Goal: Task Accomplishment & Management: Manage account settings

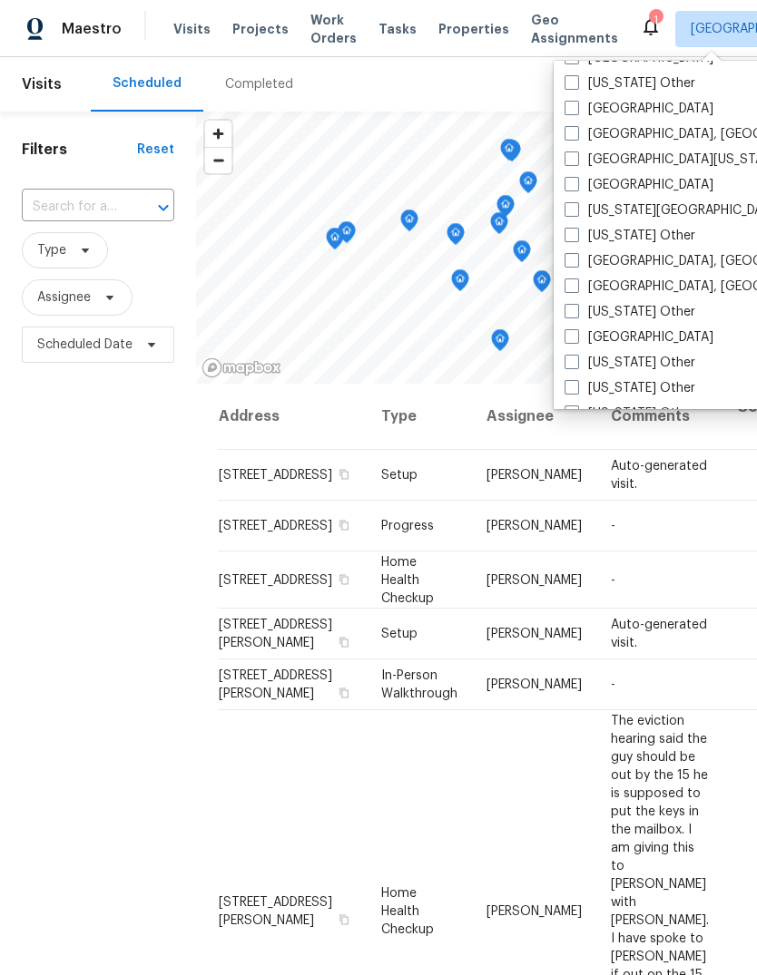
scroll to position [736, 0]
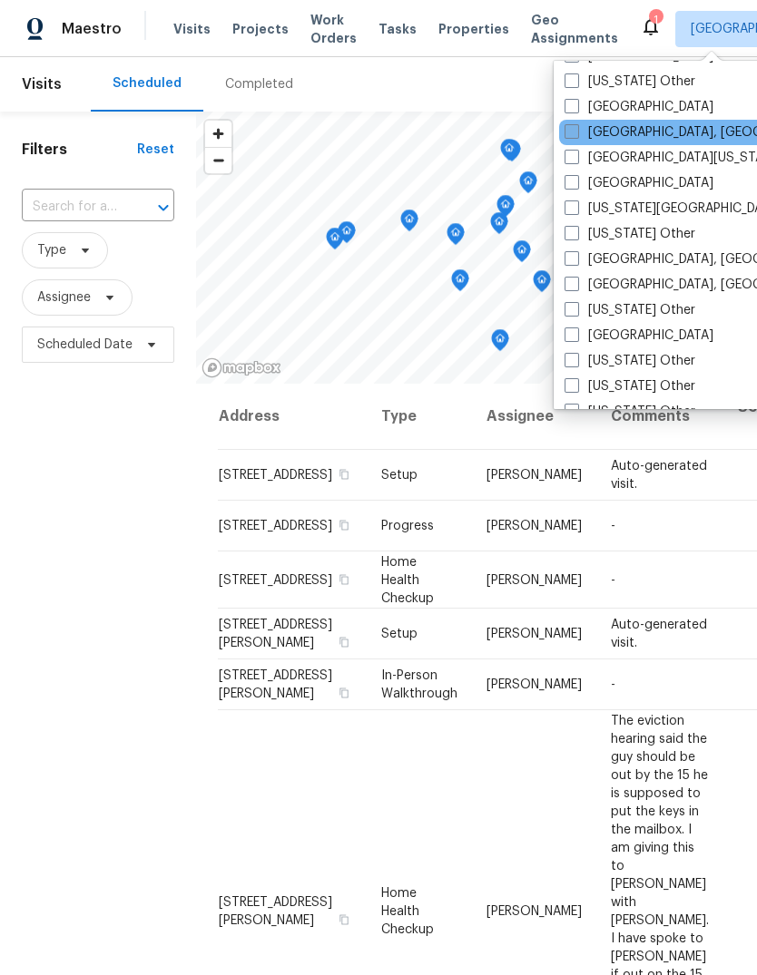
click at [572, 124] on span at bounding box center [571, 131] width 15 height 15
click at [572, 123] on input "[GEOGRAPHIC_DATA], [GEOGRAPHIC_DATA]" at bounding box center [570, 129] width 12 height 12
checkbox input "true"
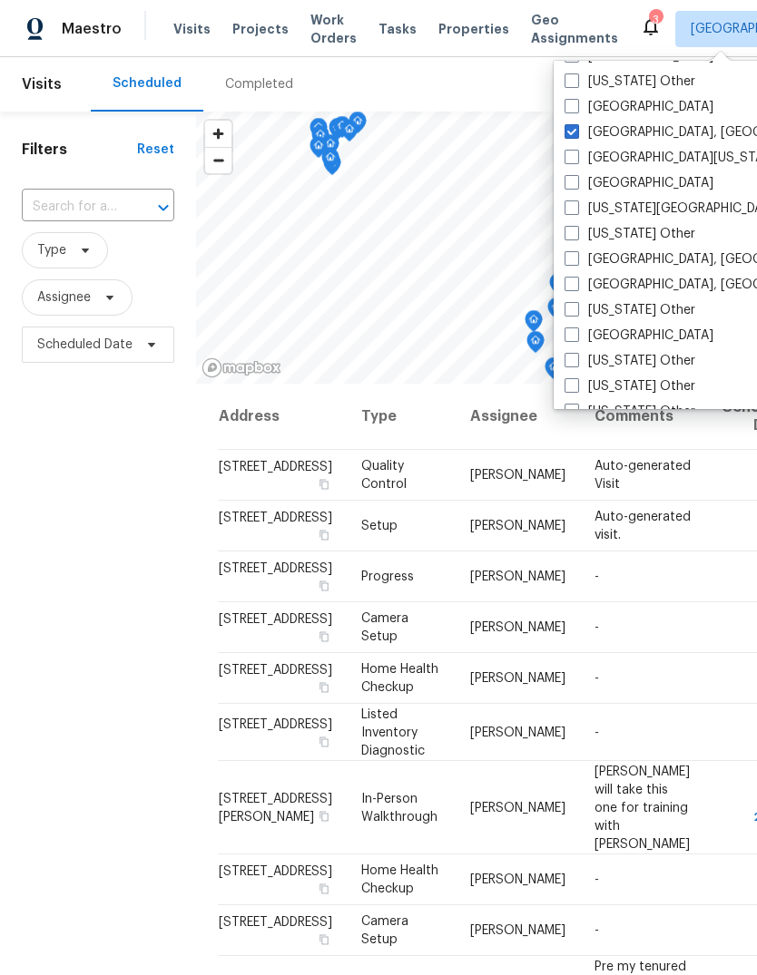
click at [135, 647] on div "Filters Reset ​ Type Assignee Scheduled Date" at bounding box center [98, 638] width 196 height 1052
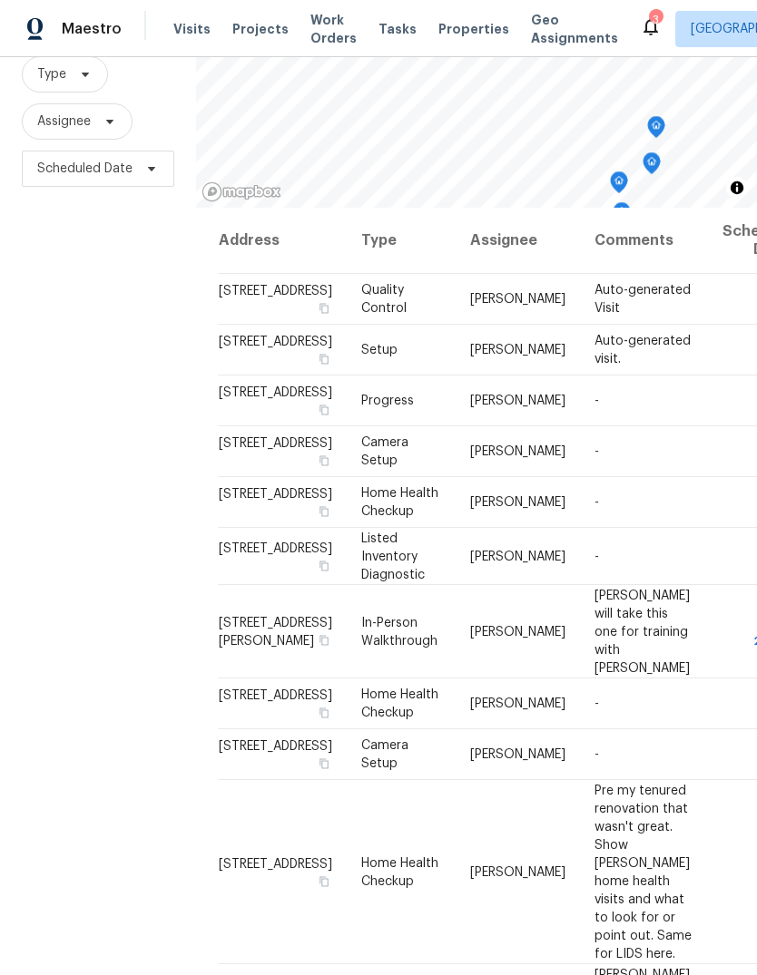
scroll to position [175, 0]
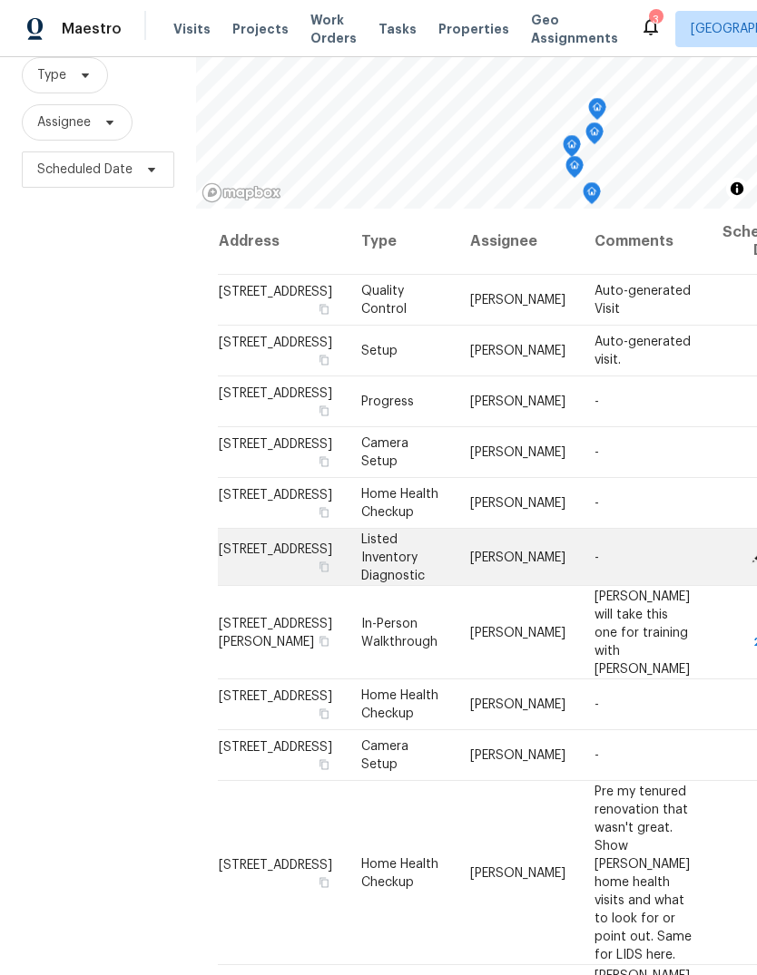
click at [750, 564] on icon at bounding box center [758, 556] width 16 height 16
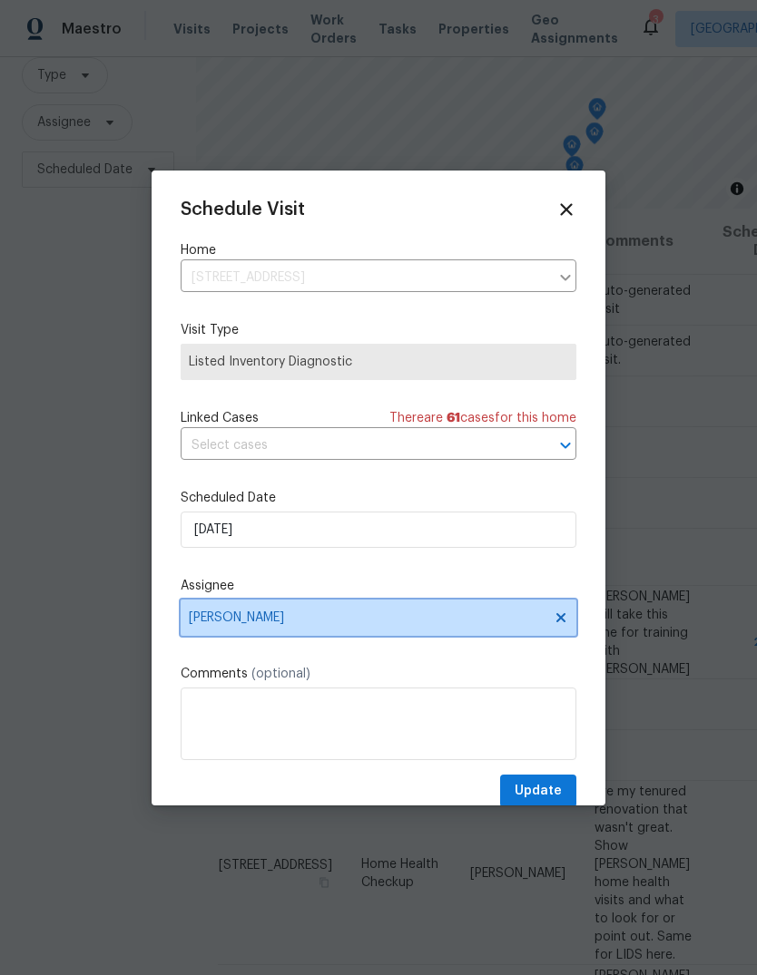
click at [203, 625] on span "[PERSON_NAME]" at bounding box center [367, 618] width 356 height 15
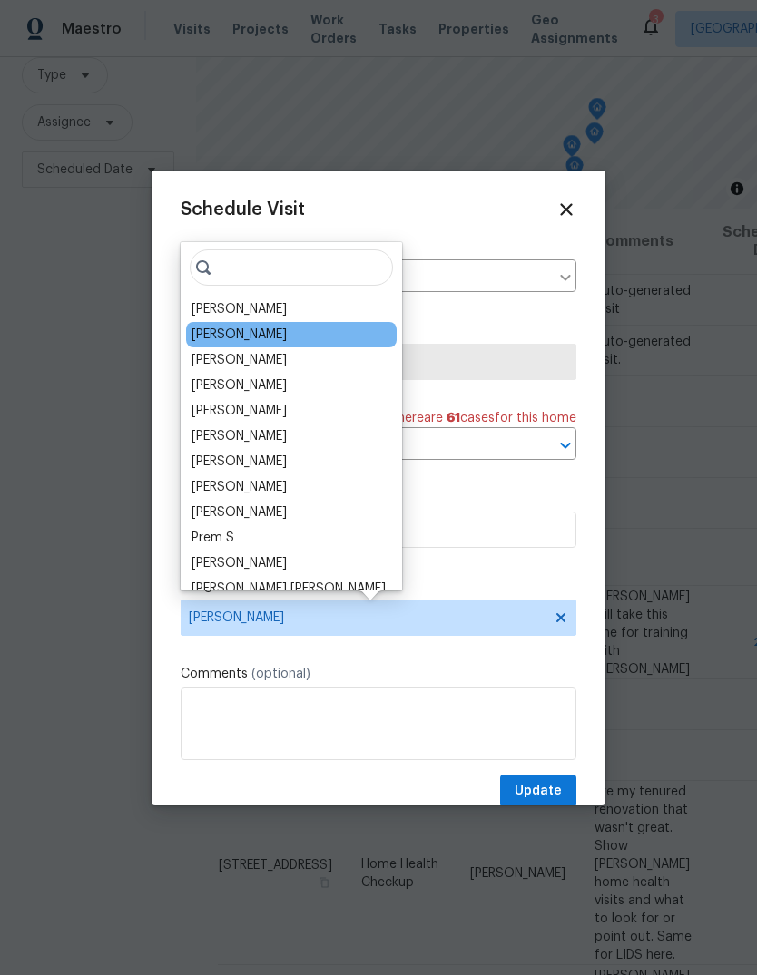
click at [215, 334] on div "[PERSON_NAME]" at bounding box center [238, 335] width 95 height 18
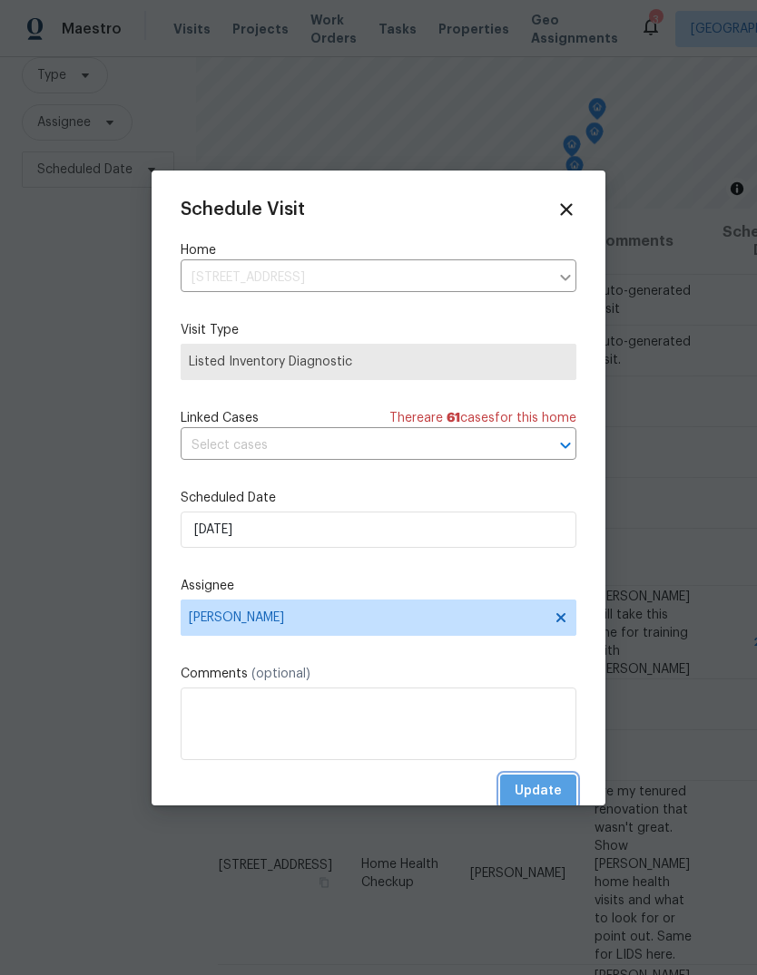
click at [531, 795] on span "Update" at bounding box center [537, 791] width 47 height 23
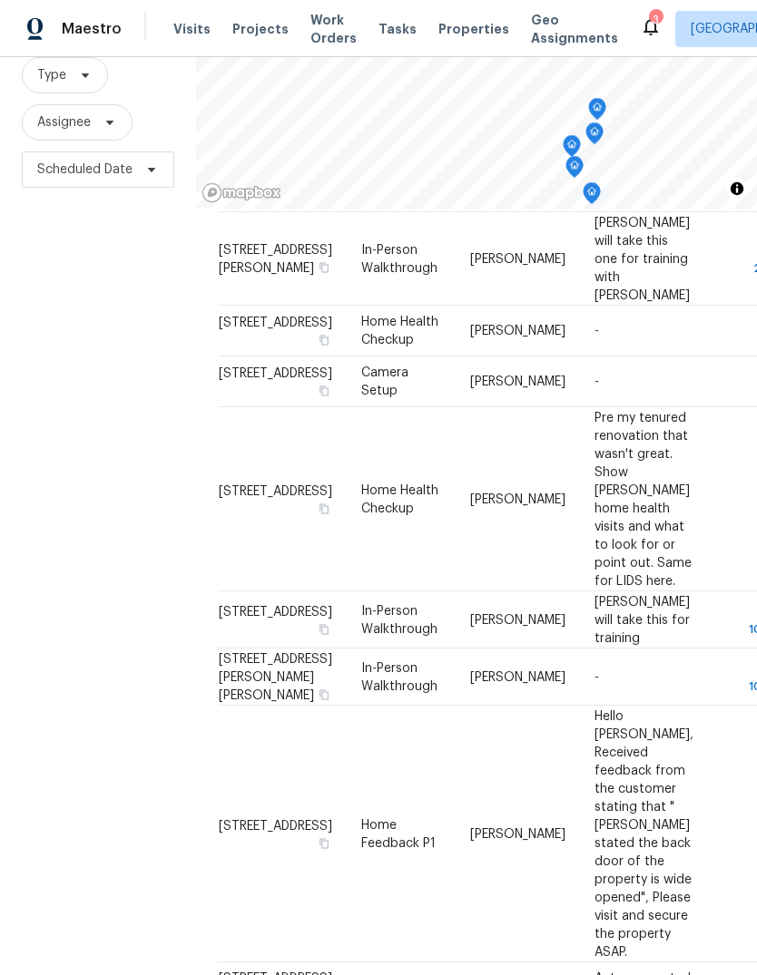
scroll to position [376, 0]
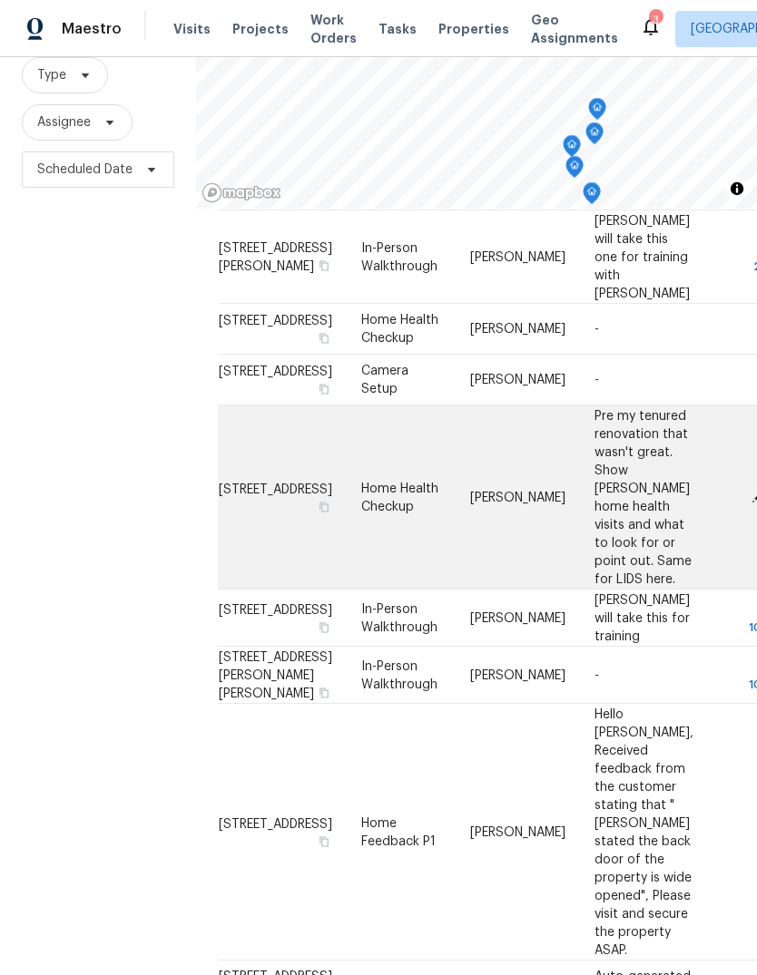
click at [745, 504] on span at bounding box center [758, 496] width 27 height 16
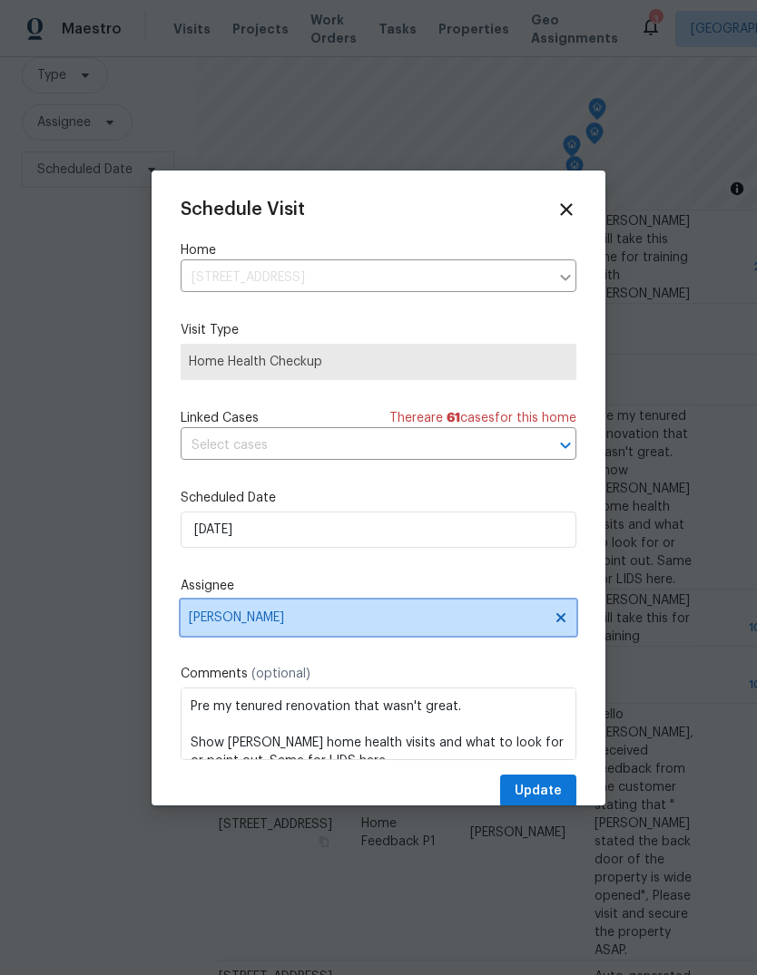
click at [211, 622] on span "[PERSON_NAME]" at bounding box center [367, 618] width 356 height 15
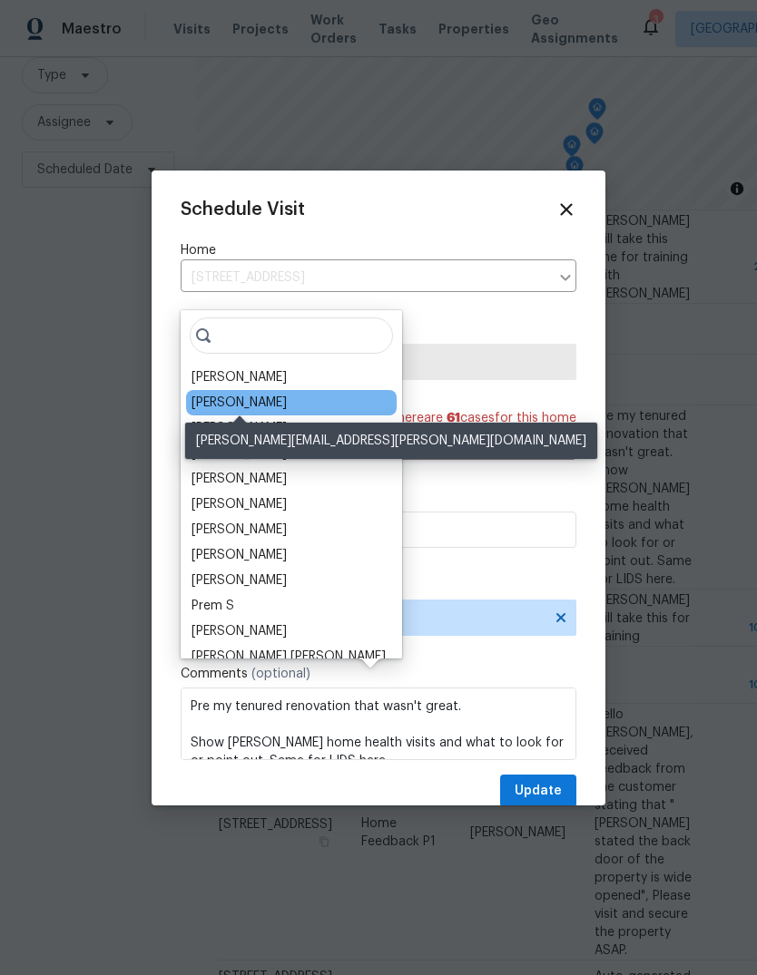
click at [202, 394] on div "[PERSON_NAME]" at bounding box center [238, 403] width 95 height 18
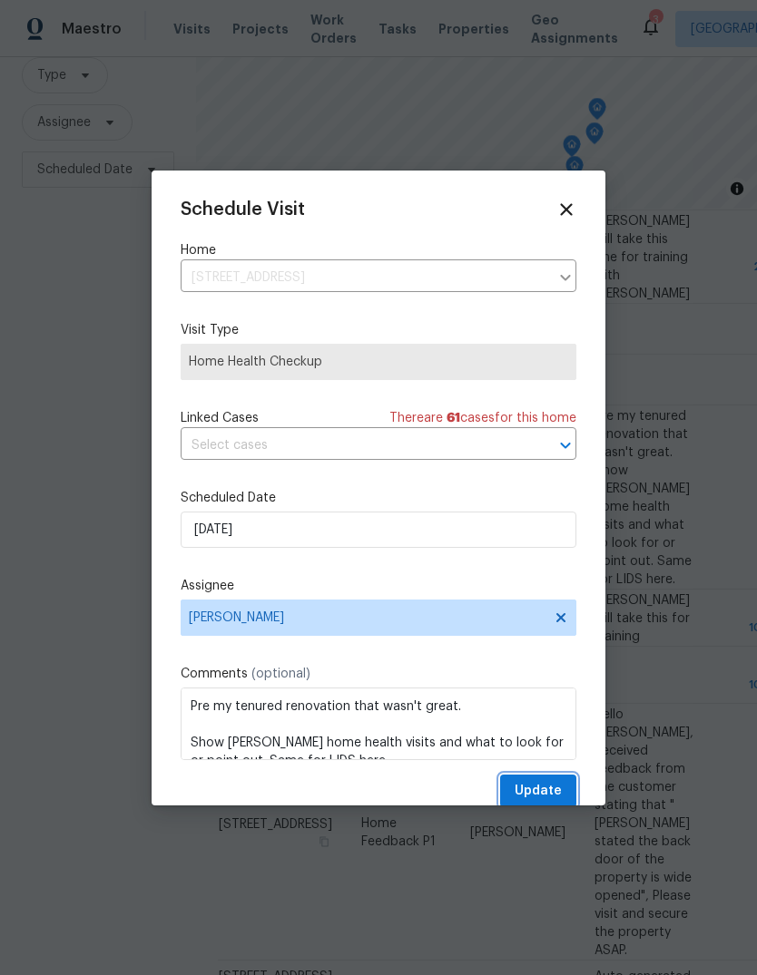
click at [532, 797] on span "Update" at bounding box center [537, 791] width 47 height 23
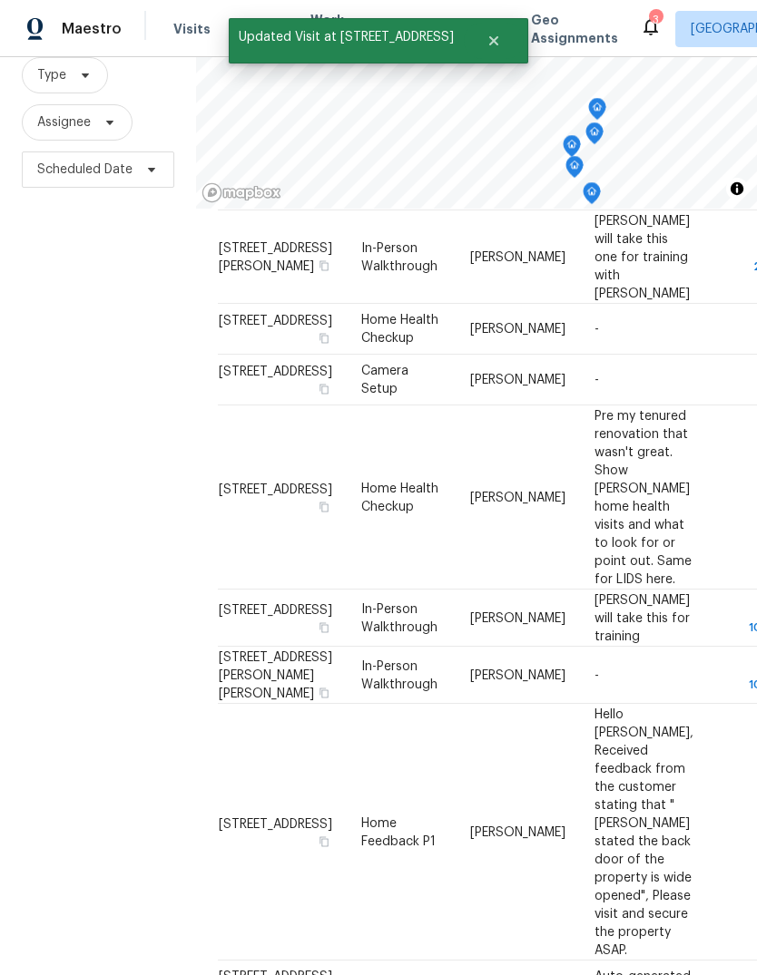
click at [105, 613] on div "Filters Reset ​ Type Assignee Scheduled Date" at bounding box center [98, 462] width 196 height 1052
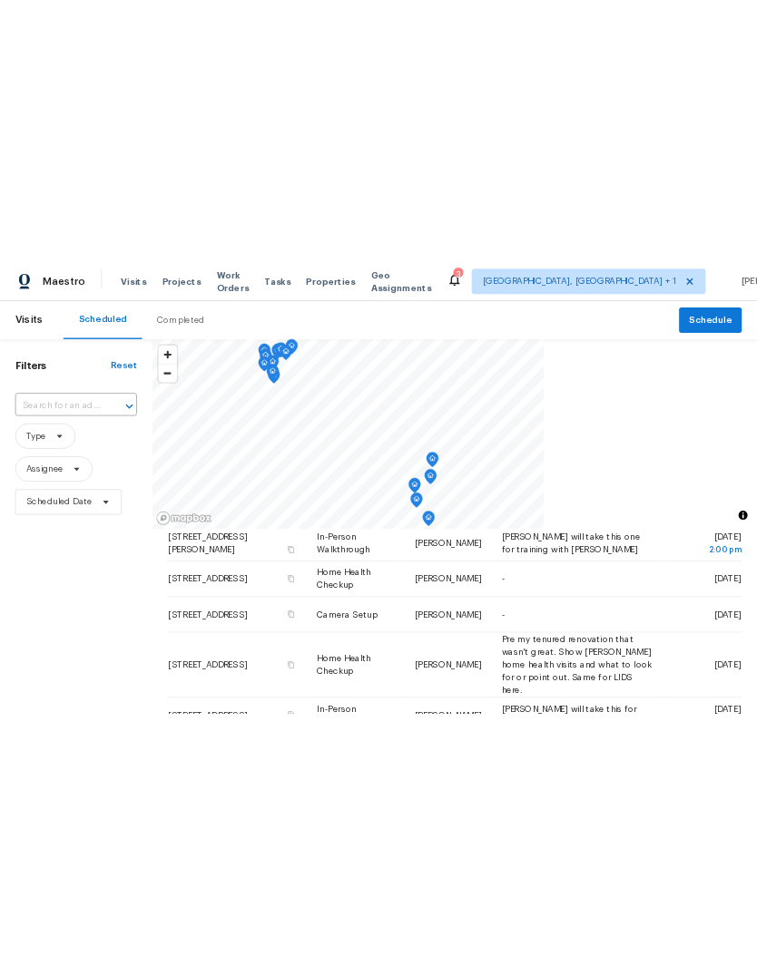
scroll to position [0, 0]
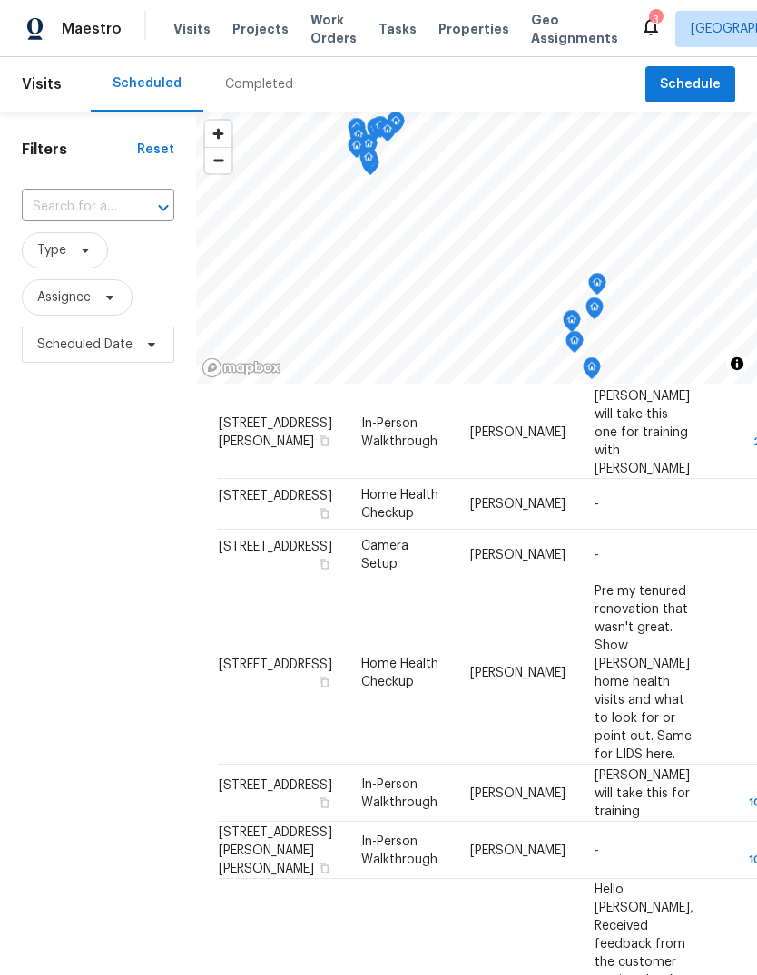
click at [251, 14] on div "Visits Projects Work Orders Tasks Properties Geo Assignments" at bounding box center [406, 29] width 466 height 36
click at [94, 208] on input "text" at bounding box center [73, 207] width 102 height 28
type input "14164"
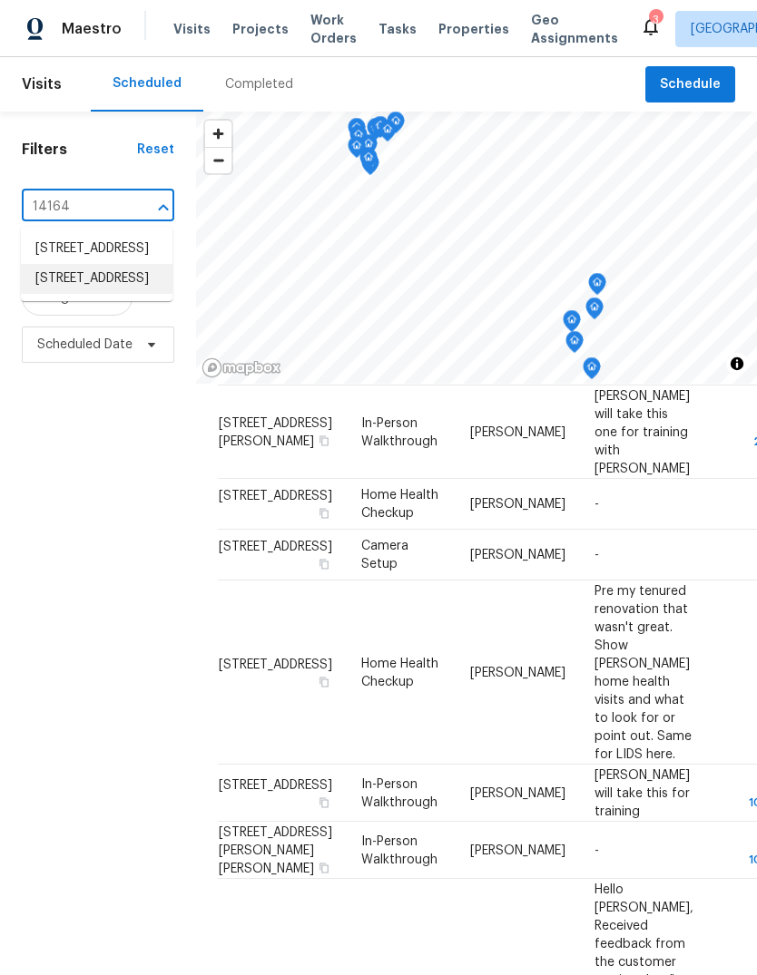
click at [112, 294] on li "[STREET_ADDRESS]" at bounding box center [97, 279] width 152 height 30
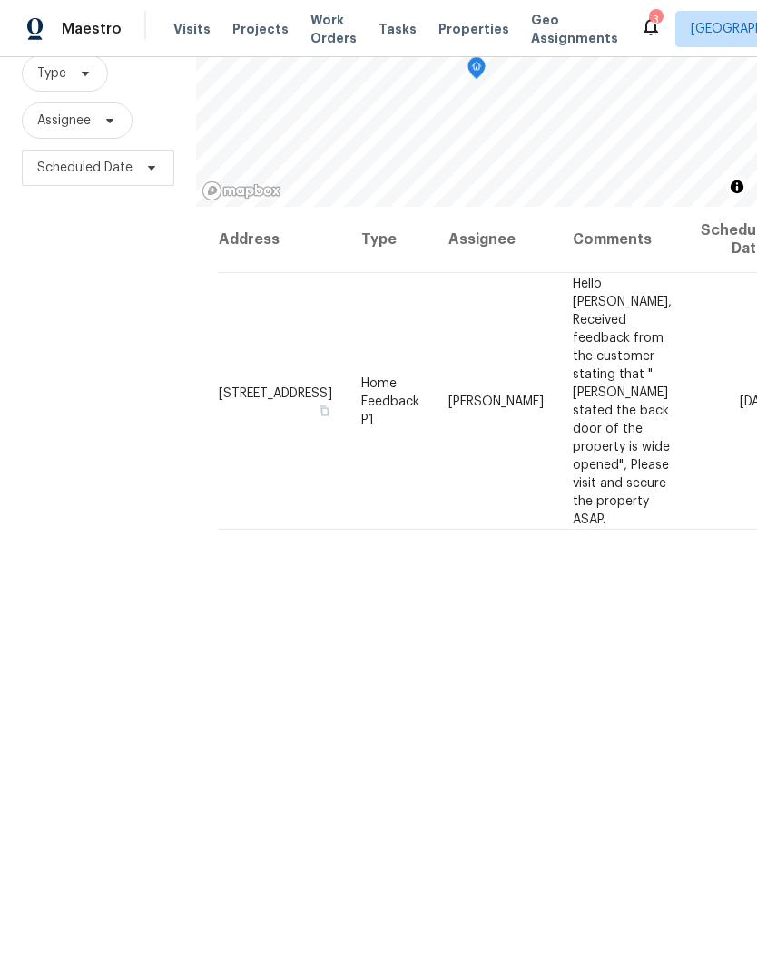
scroll to position [175, 0]
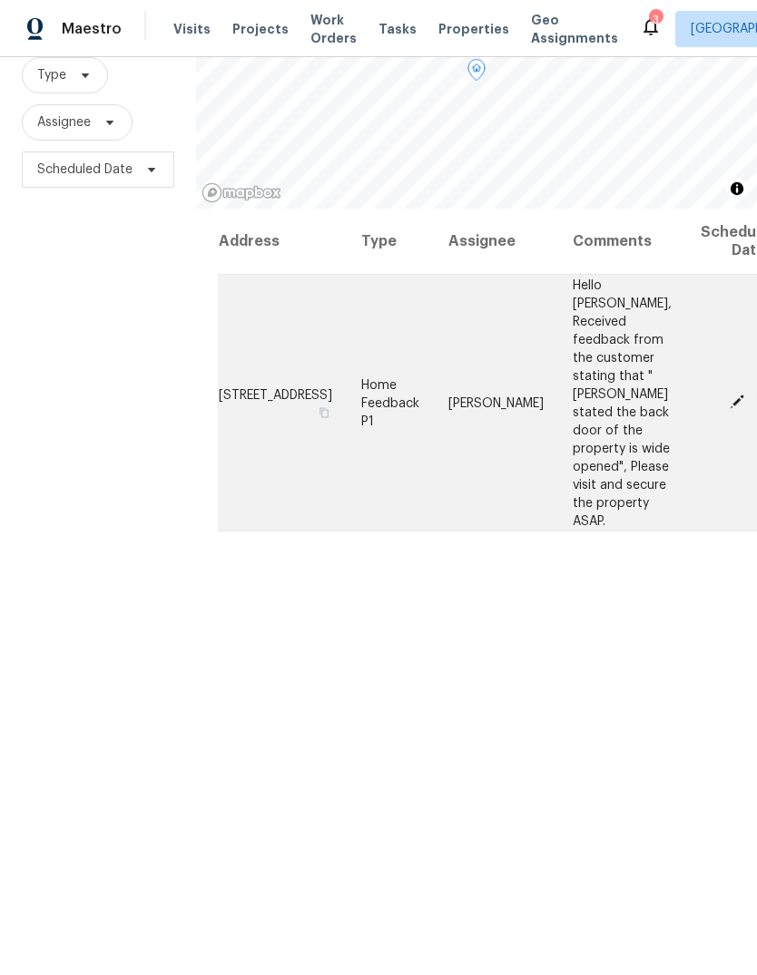
click at [723, 394] on span at bounding box center [736, 402] width 27 height 16
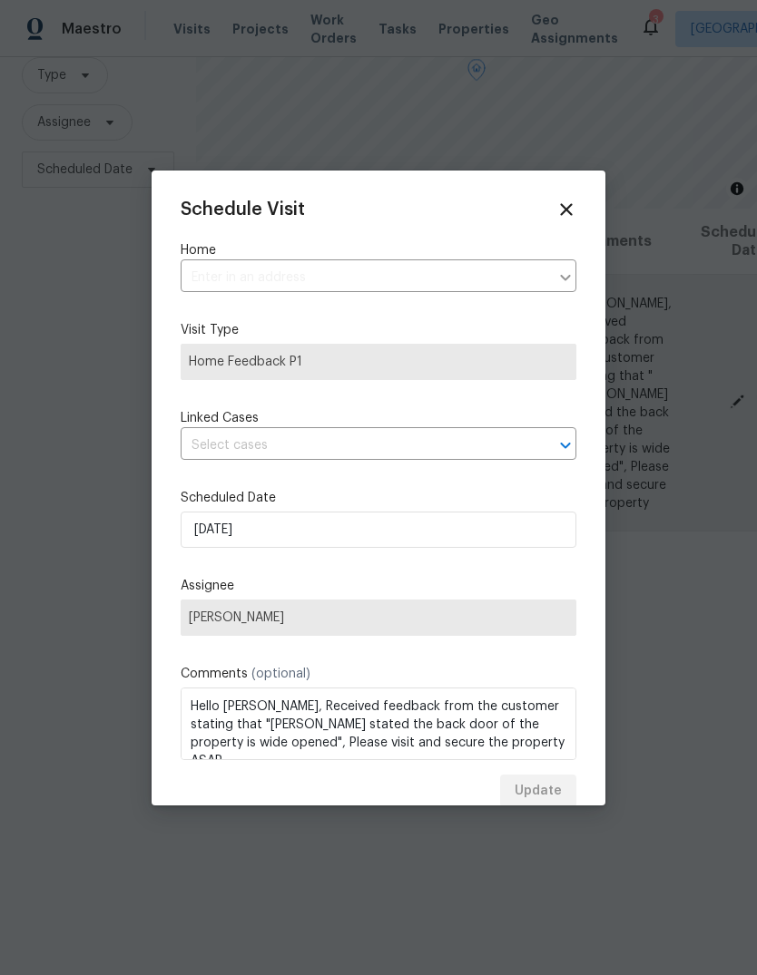
type input "[STREET_ADDRESS]"
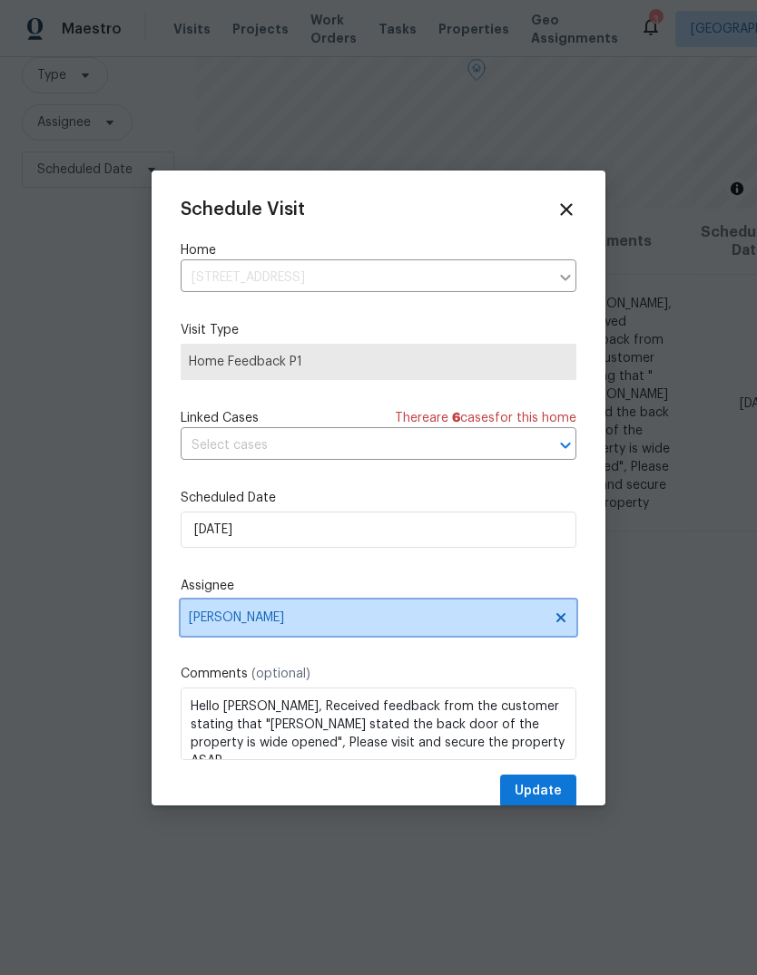
click at [209, 625] on span "[PERSON_NAME]" at bounding box center [367, 618] width 356 height 15
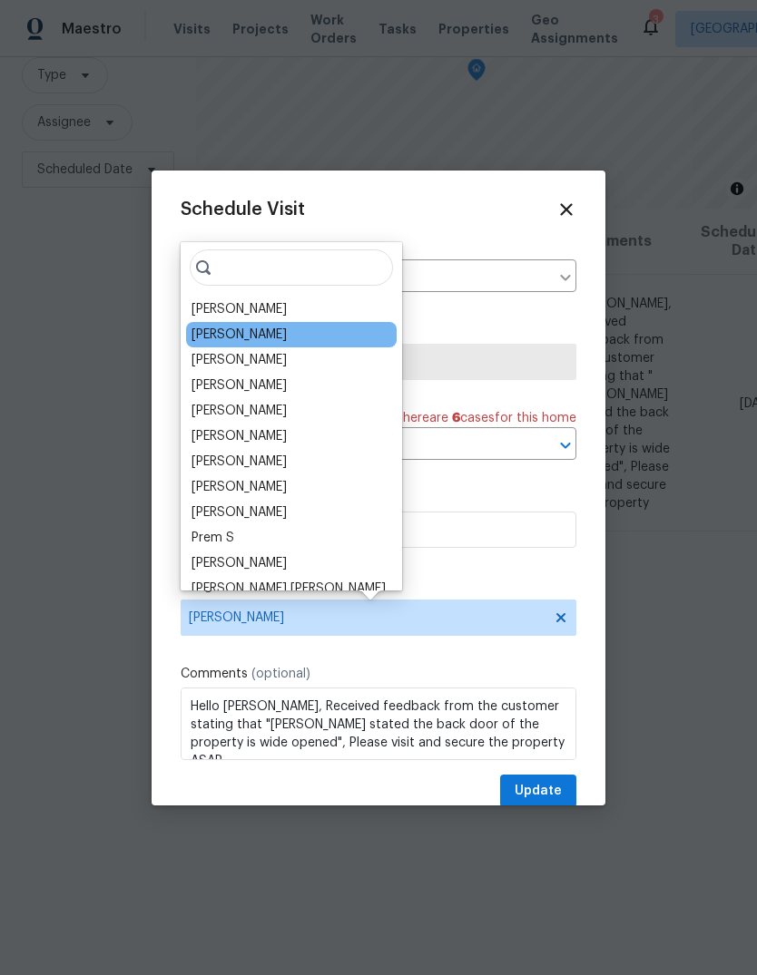
click at [210, 337] on div "[PERSON_NAME]" at bounding box center [238, 335] width 95 height 18
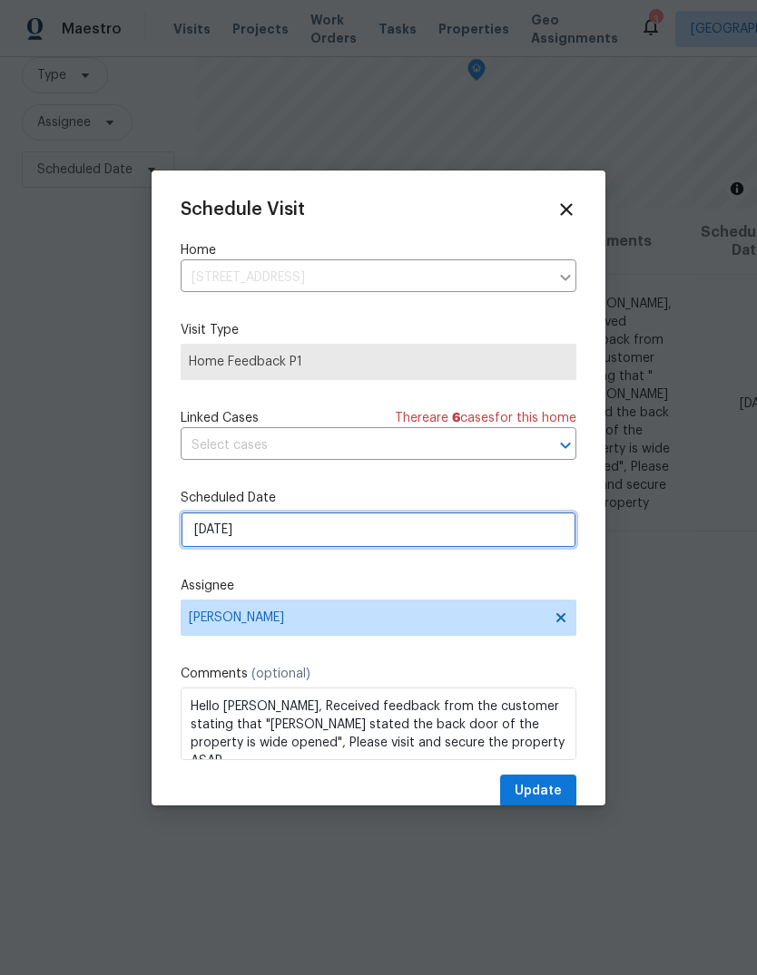
click at [208, 529] on input "[DATE]" at bounding box center [379, 530] width 396 height 36
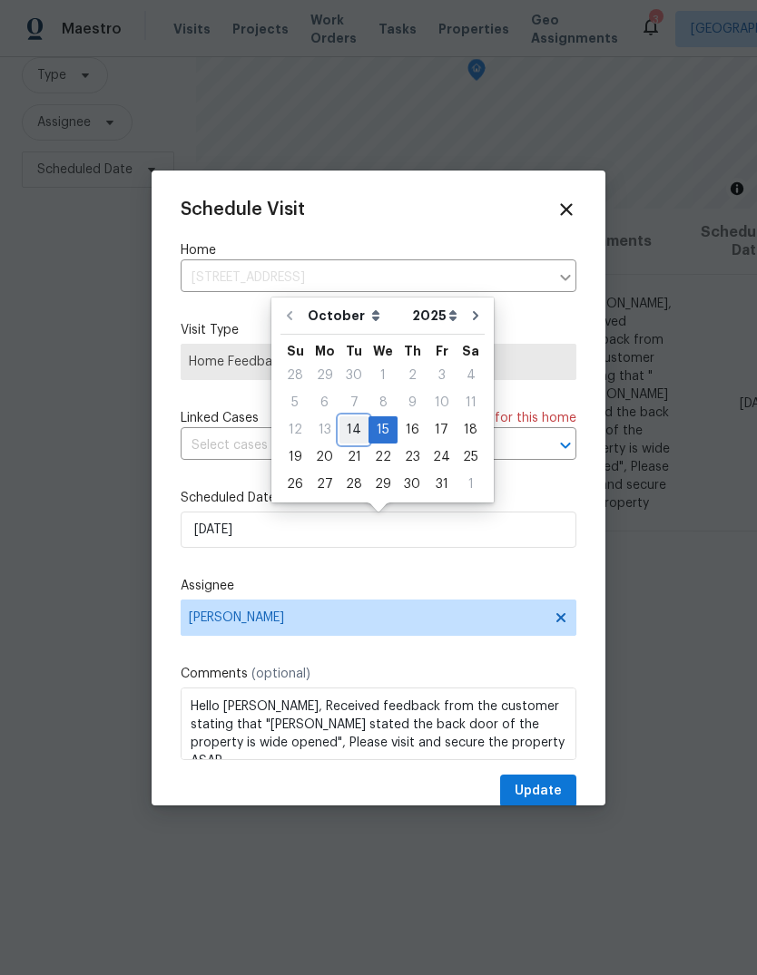
click at [347, 432] on div "14" at bounding box center [353, 429] width 29 height 25
type input "[DATE]"
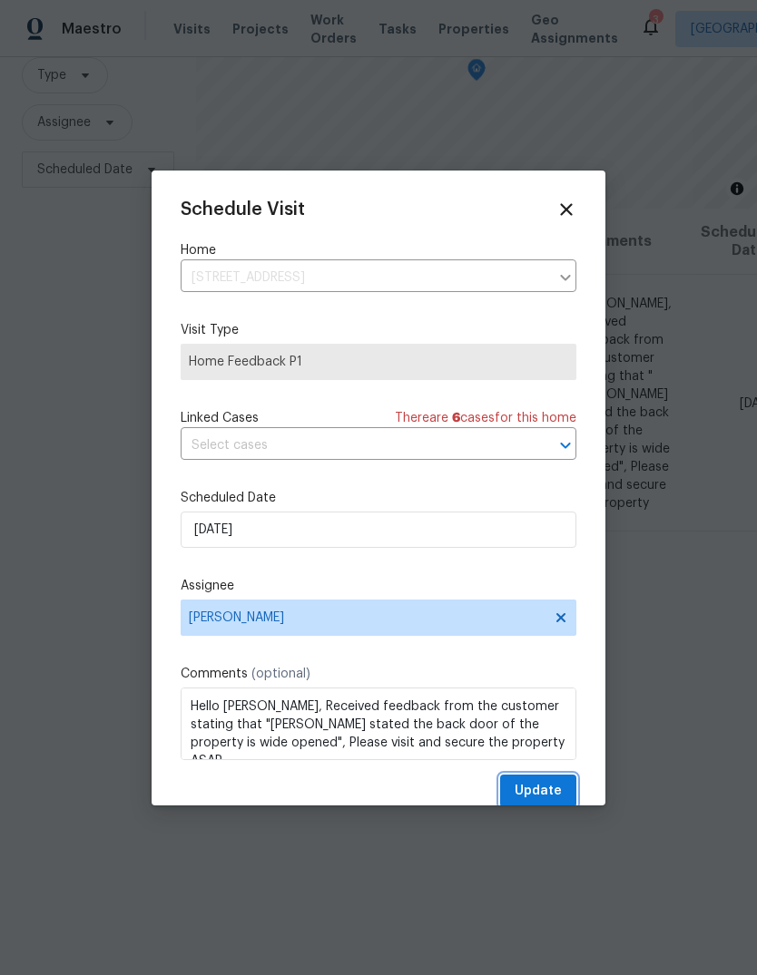
click at [548, 792] on span "Update" at bounding box center [537, 791] width 47 height 23
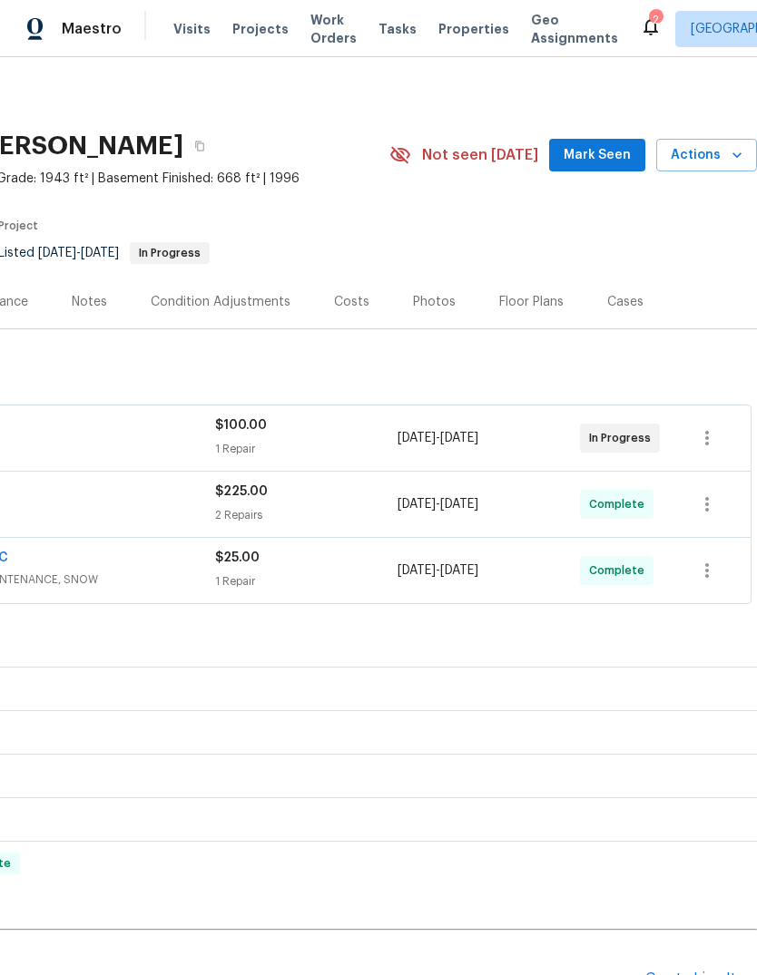
scroll to position [0, 269]
click at [522, 296] on div "Floor Plans" at bounding box center [531, 302] width 64 height 18
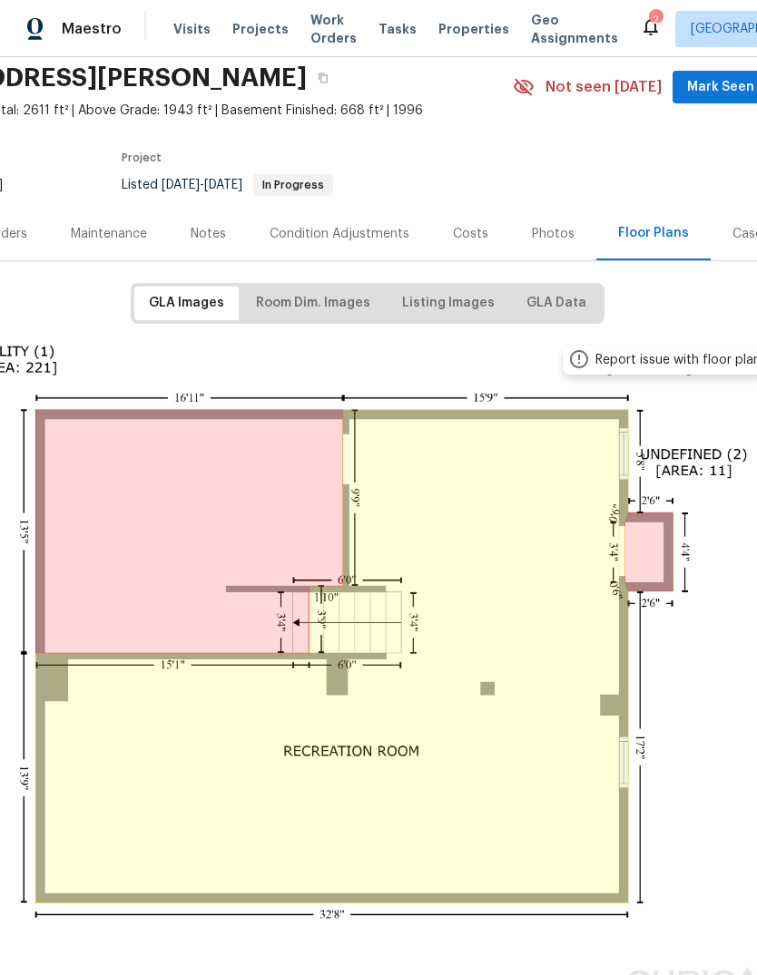
scroll to position [68, 146]
click at [301, 290] on button "Room Dim. Images" at bounding box center [311, 304] width 143 height 34
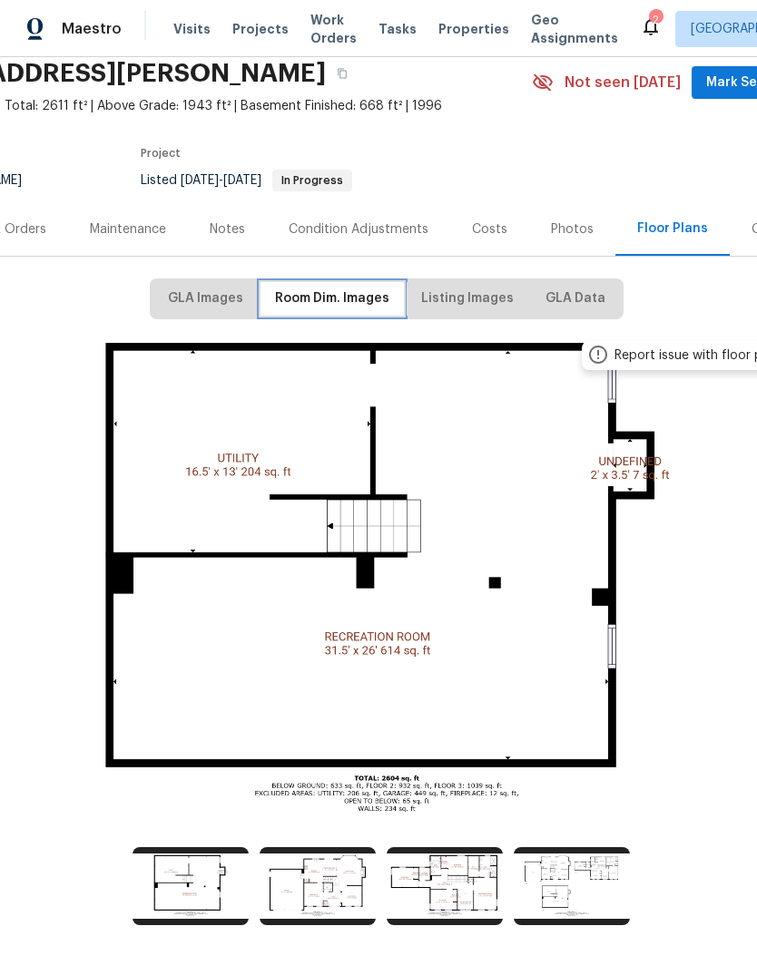
scroll to position [72, 125]
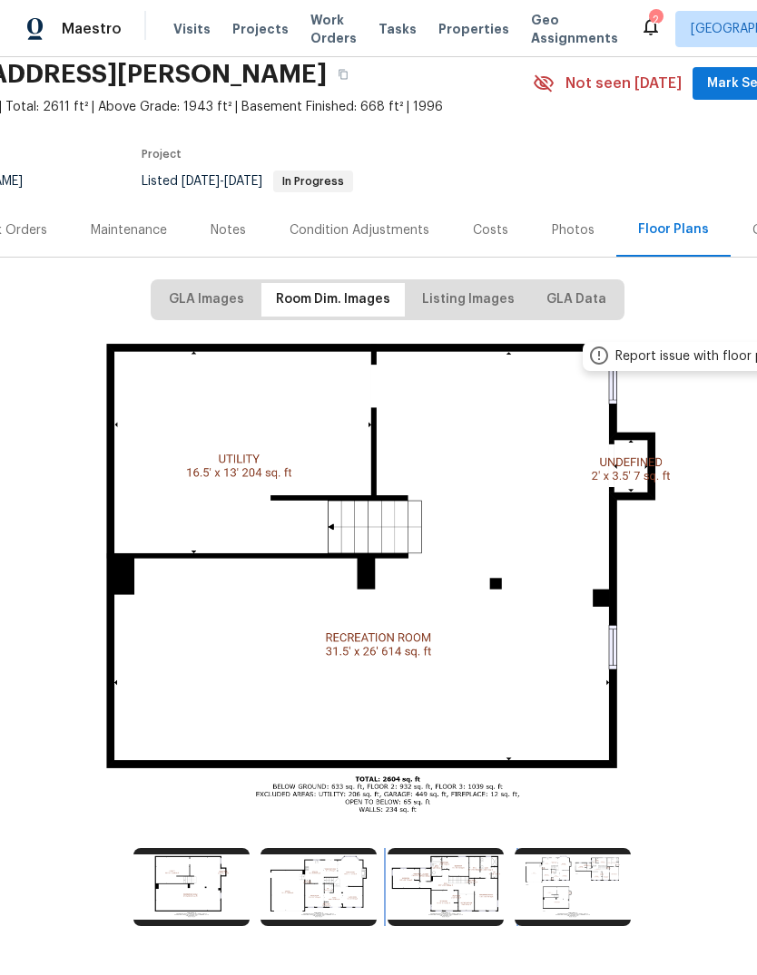
click at [441, 893] on img at bounding box center [445, 887] width 116 height 78
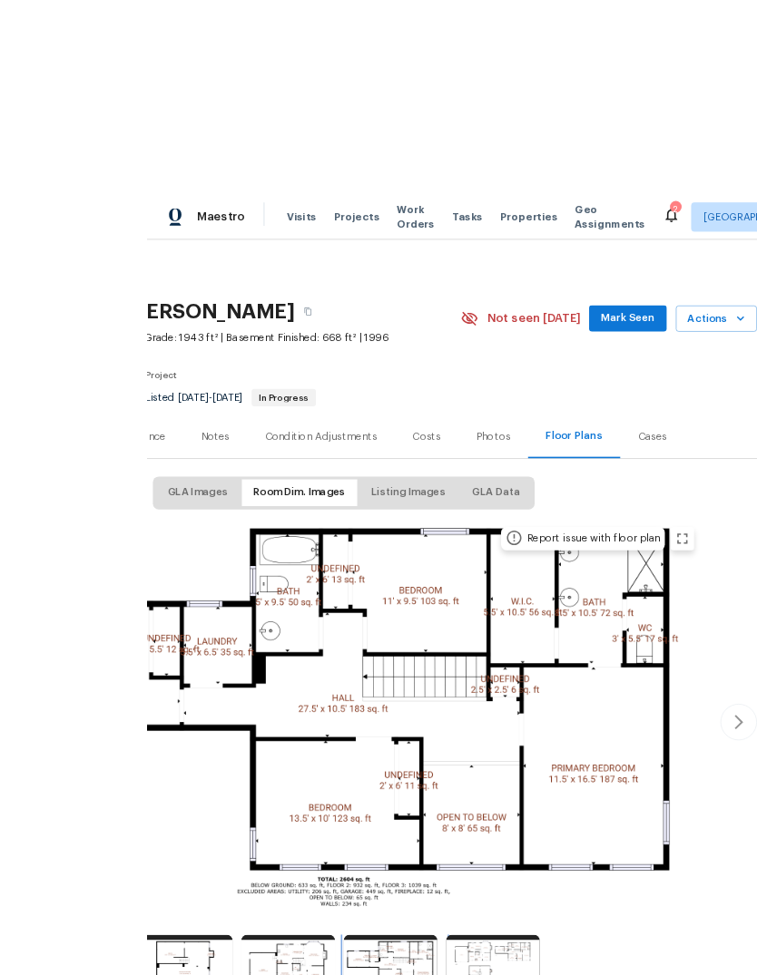
scroll to position [5, 0]
